Goal: Information Seeking & Learning: Find specific fact

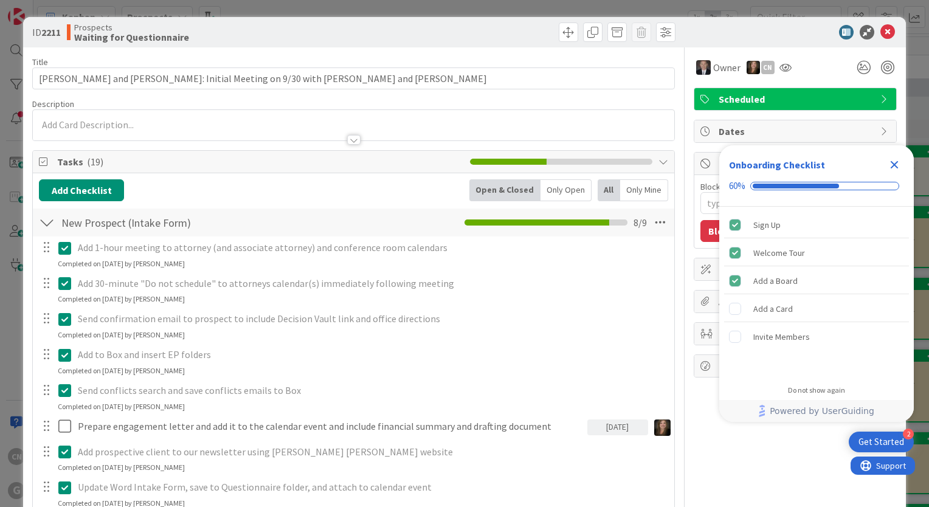
type textarea "x"
click at [897, 166] on icon "Close Checklist" at bounding box center [894, 164] width 15 height 15
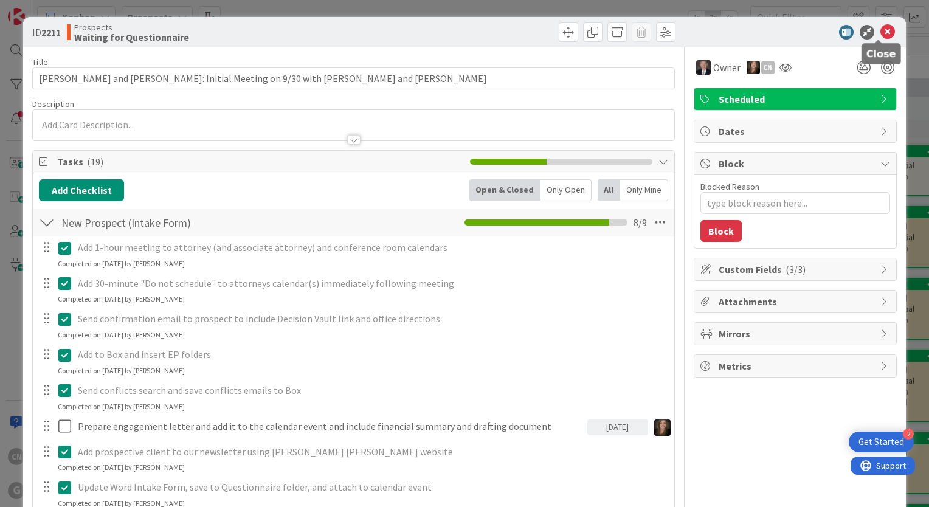
click at [880, 29] on icon at bounding box center [887, 32] width 15 height 15
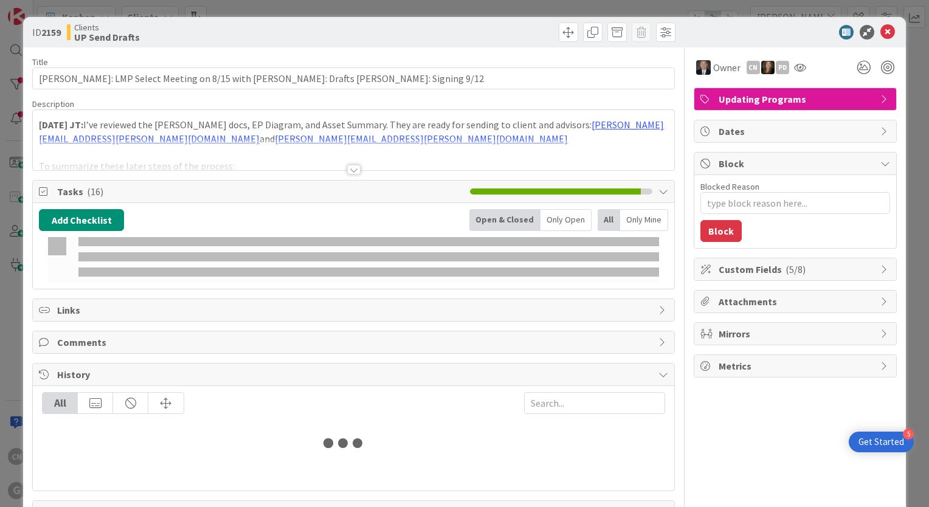
type input "hussey"
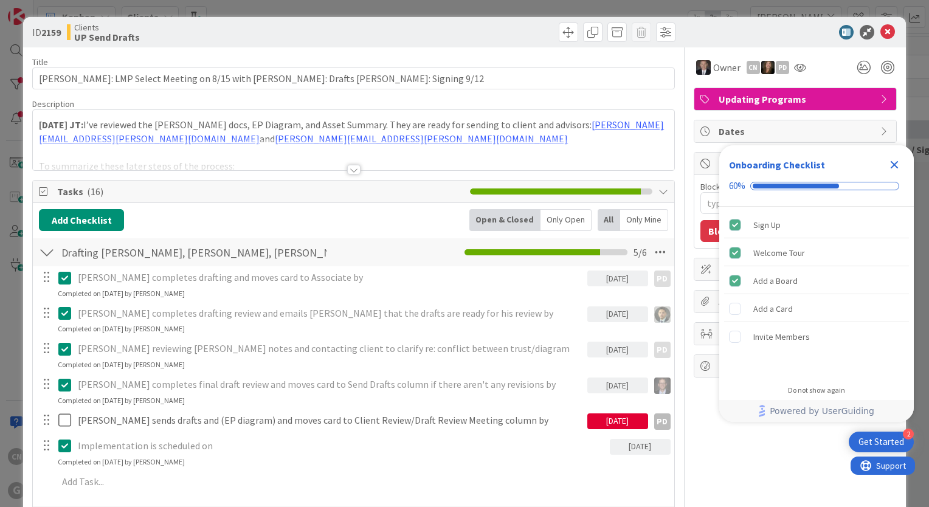
click at [40, 126] on strong "9.8.2025 JT:" at bounding box center [61, 125] width 44 height 12
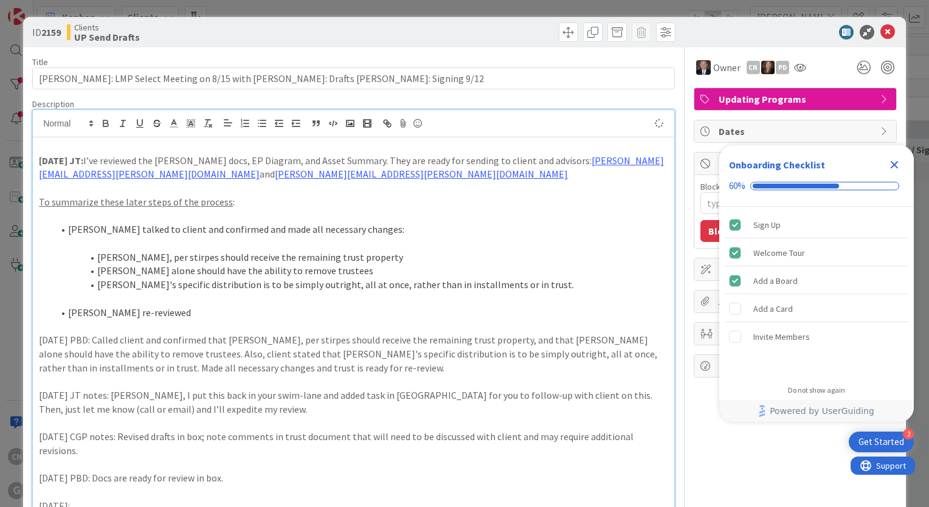
type textarea "x"
click at [418, 238] on p at bounding box center [353, 244] width 629 height 14
click at [259, 363] on p "9/4/2025 PBD: Called client and confirmed that Kelly, per stirpes should receiv…" at bounding box center [353, 353] width 629 height 41
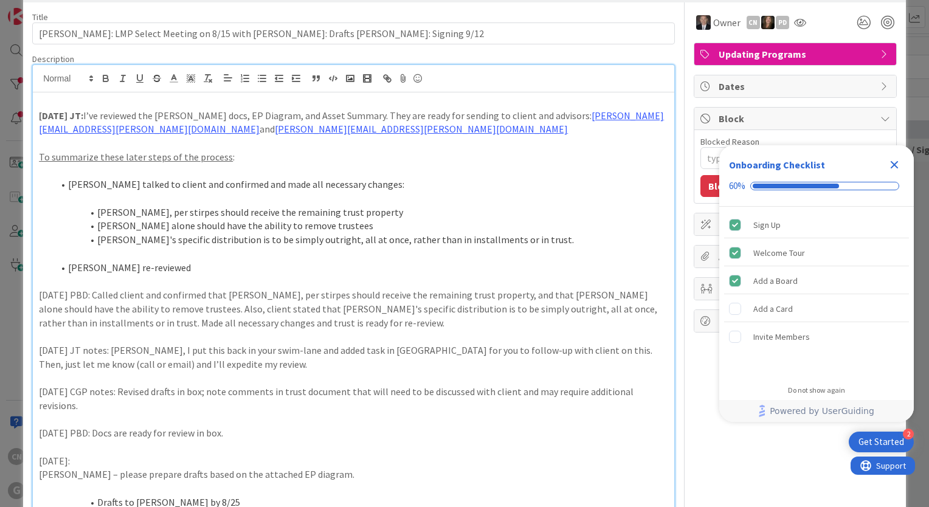
scroll to position [114, 0]
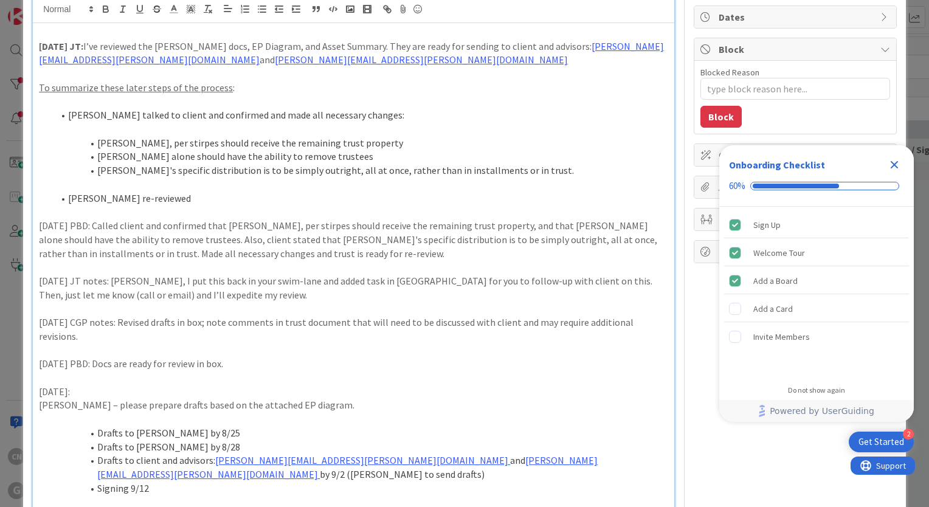
click at [893, 161] on icon "Close Checklist" at bounding box center [894, 164] width 15 height 15
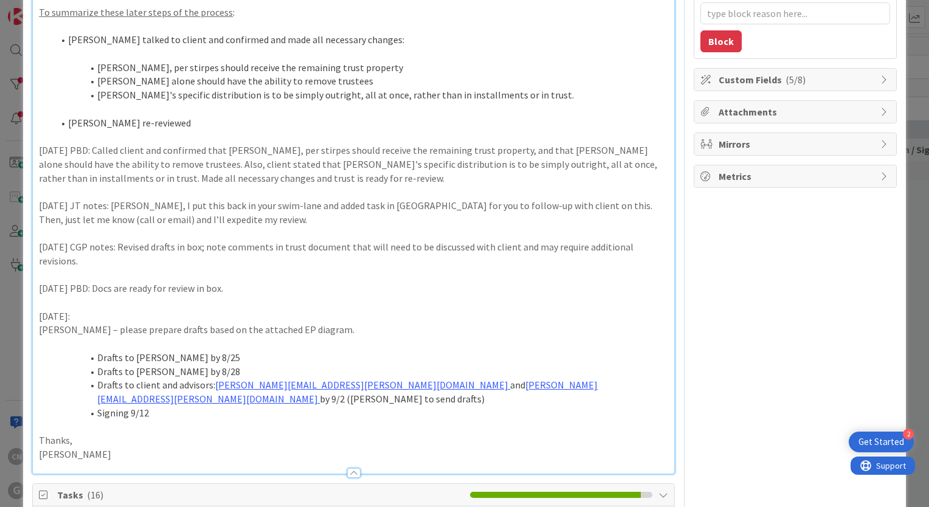
scroll to position [168, 0]
